Goal: Consume media (video, audio)

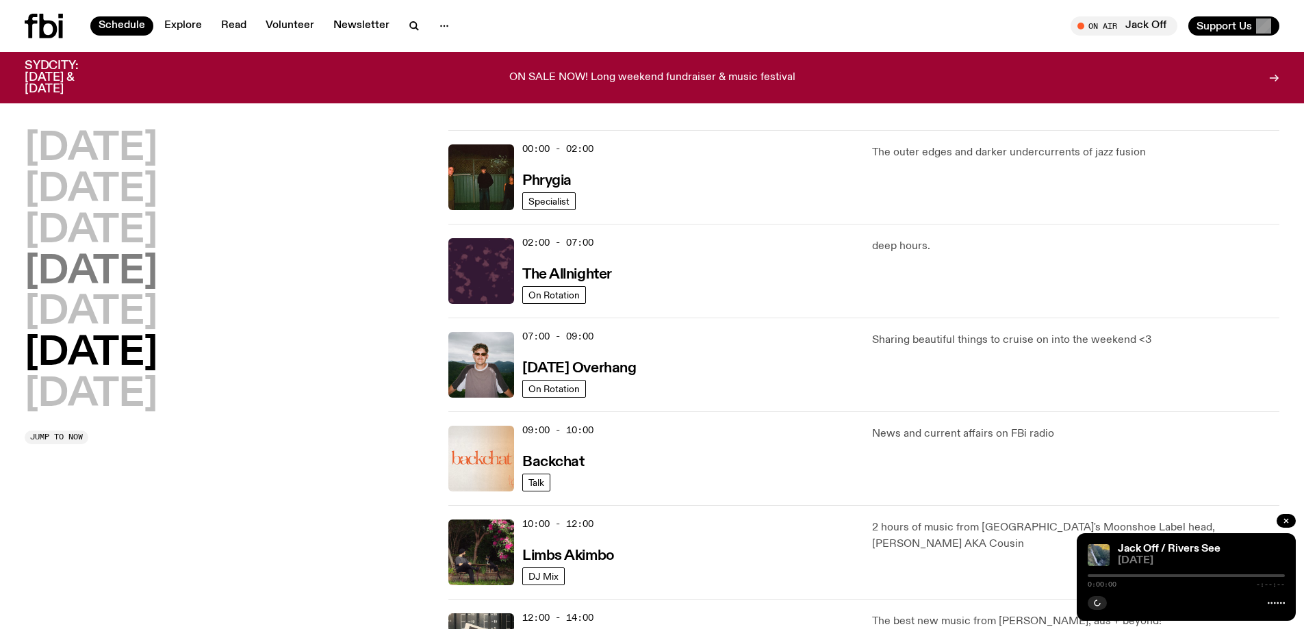
click at [96, 272] on h2 "[DATE]" at bounding box center [91, 272] width 133 height 38
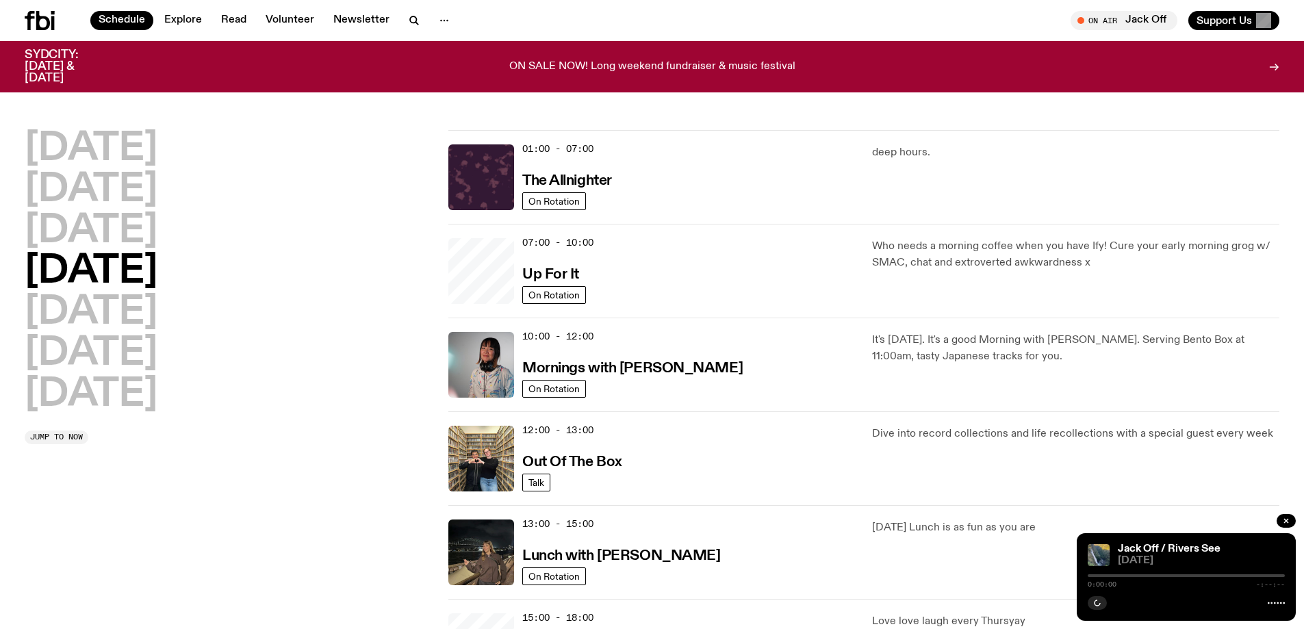
scroll to position [38, 0]
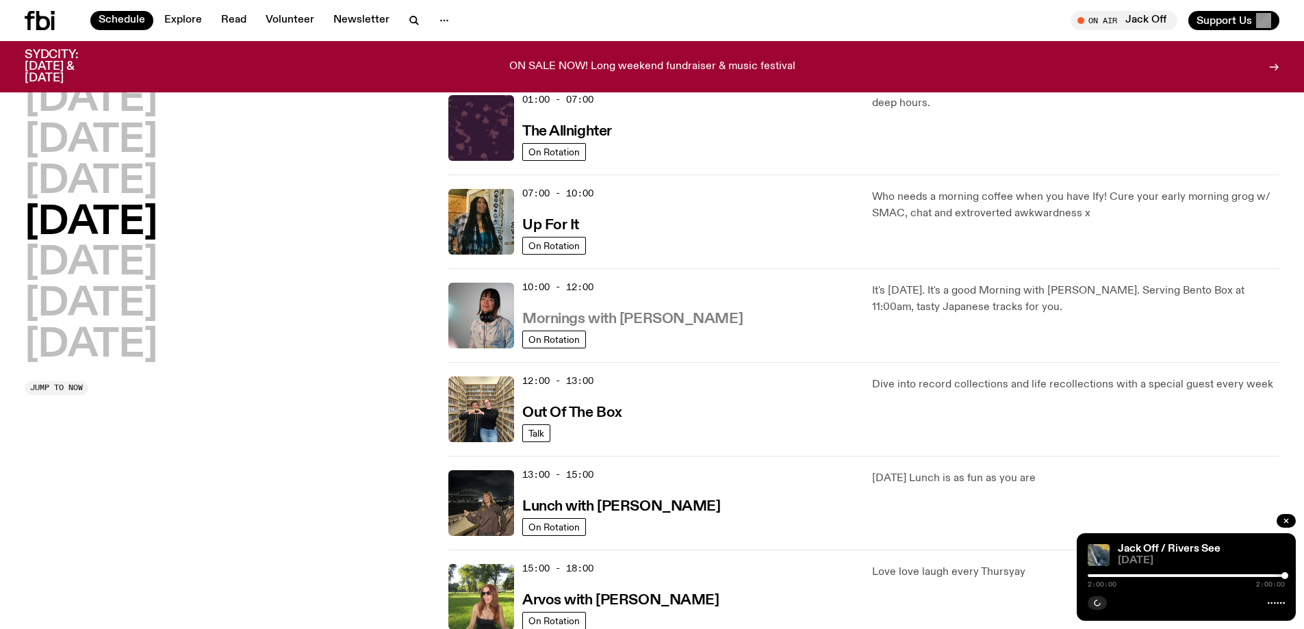
click at [557, 315] on h3 "Mornings with [PERSON_NAME]" at bounding box center [632, 319] width 220 height 14
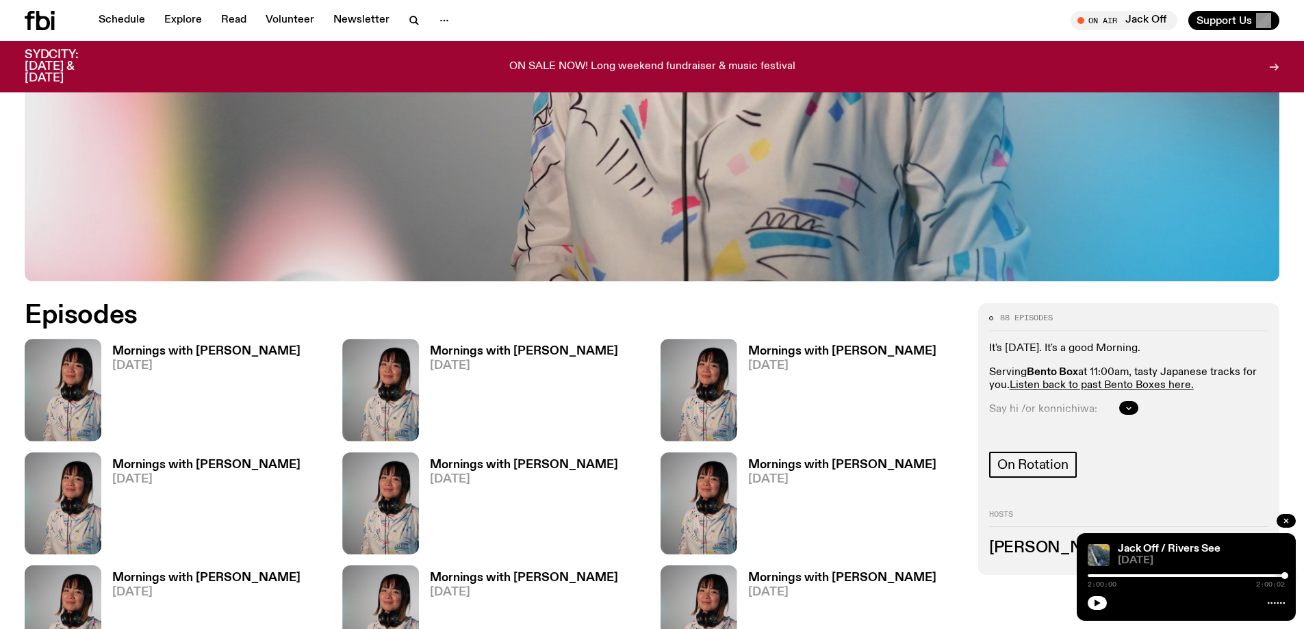
scroll to position [678, 0]
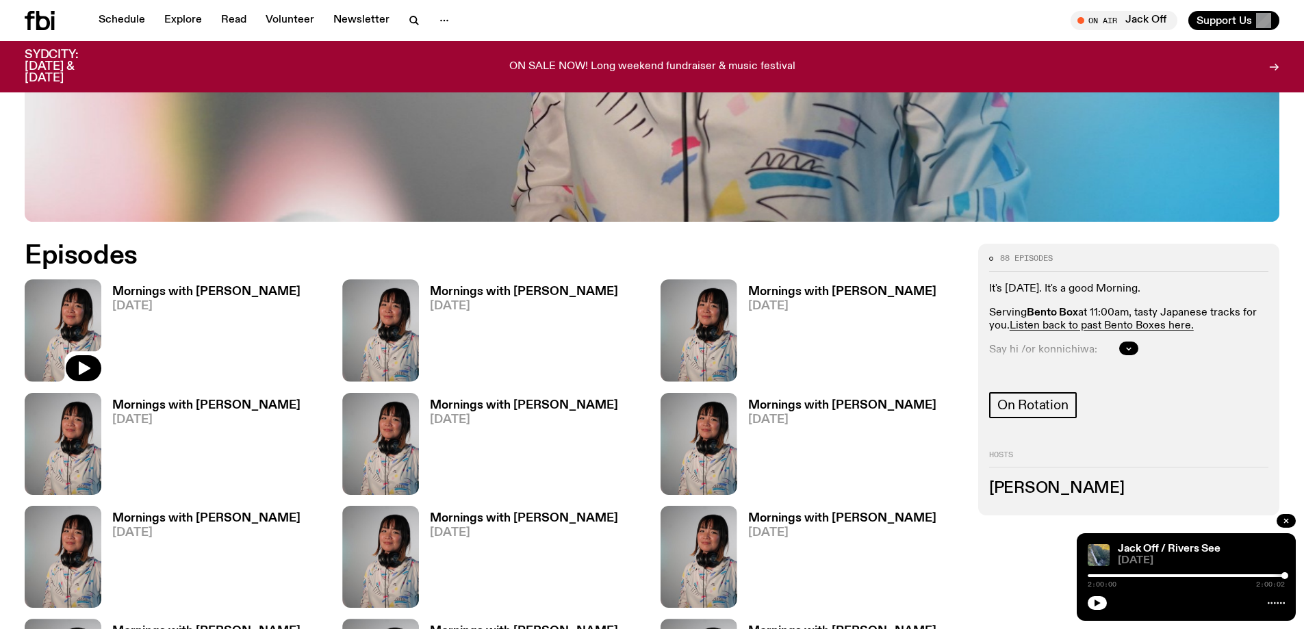
click at [64, 325] on img at bounding box center [63, 330] width 77 height 102
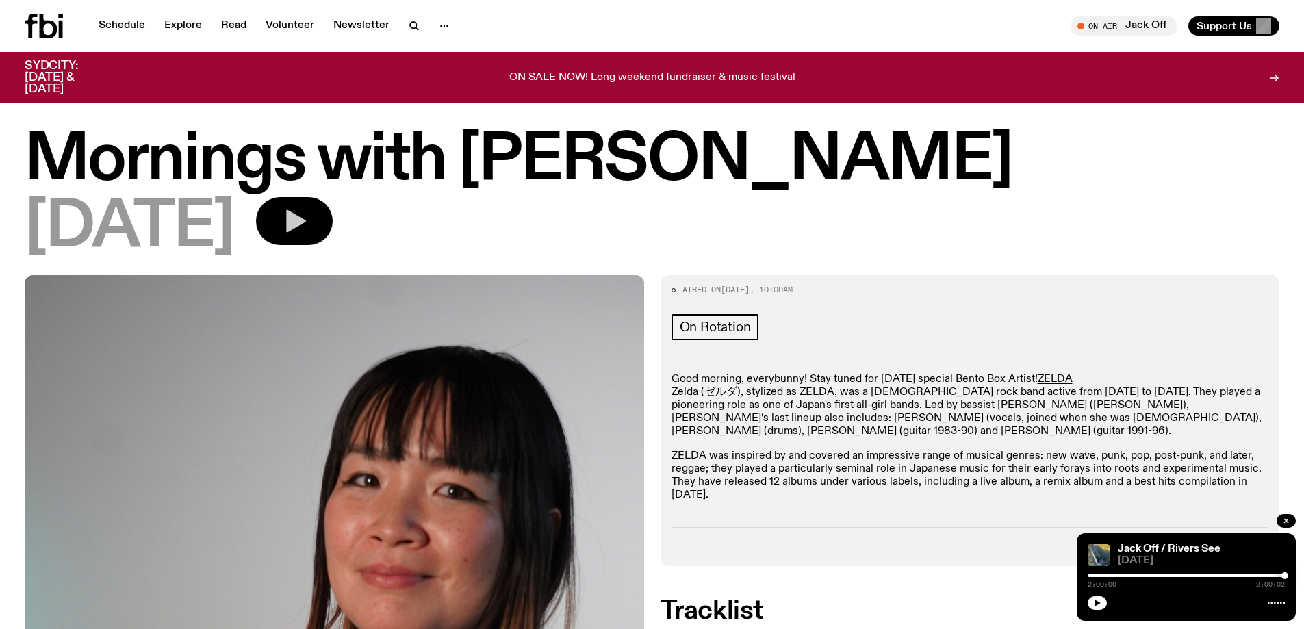
click at [306, 224] on icon "button" at bounding box center [296, 221] width 20 height 23
